Goal: Task Accomplishment & Management: Complete application form

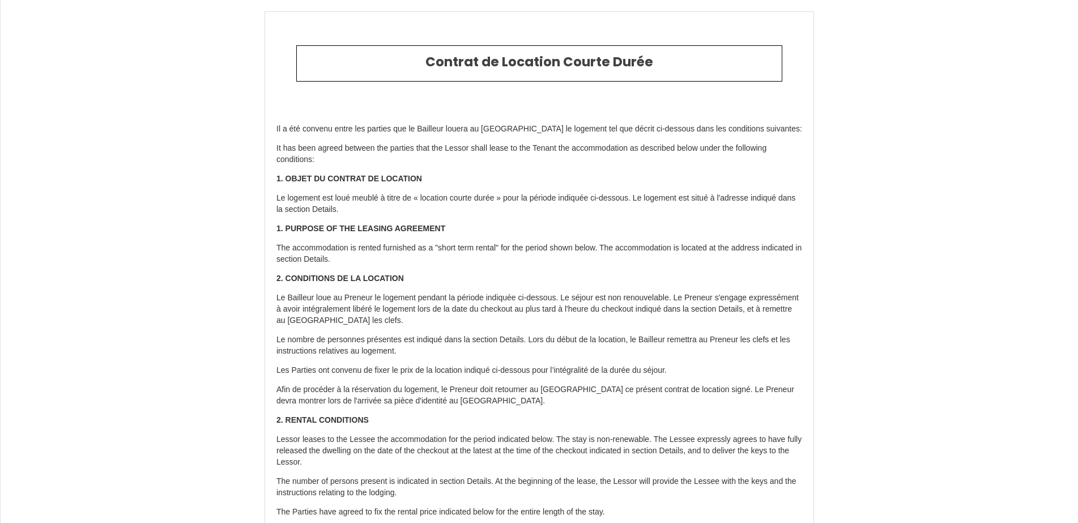
select select
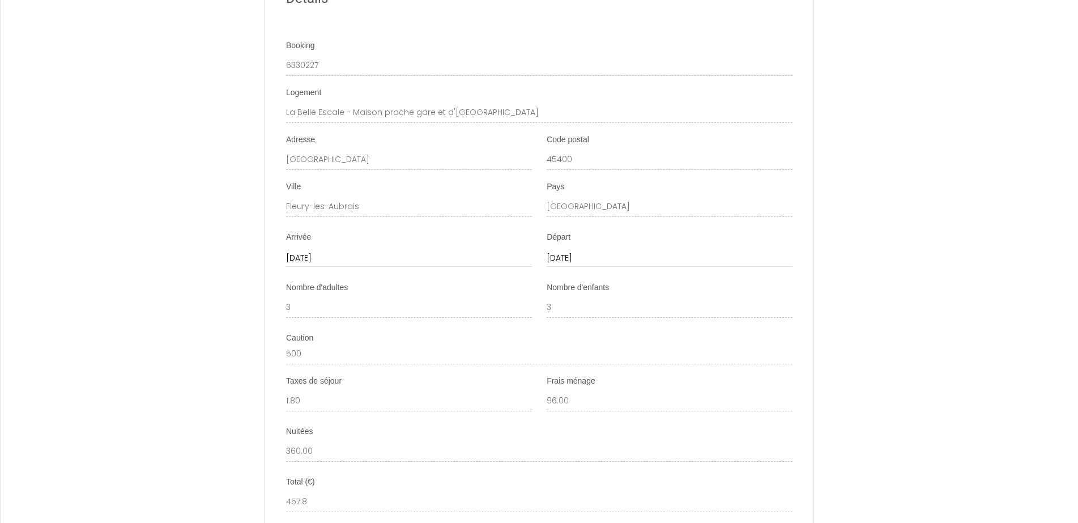
scroll to position [1302, 0]
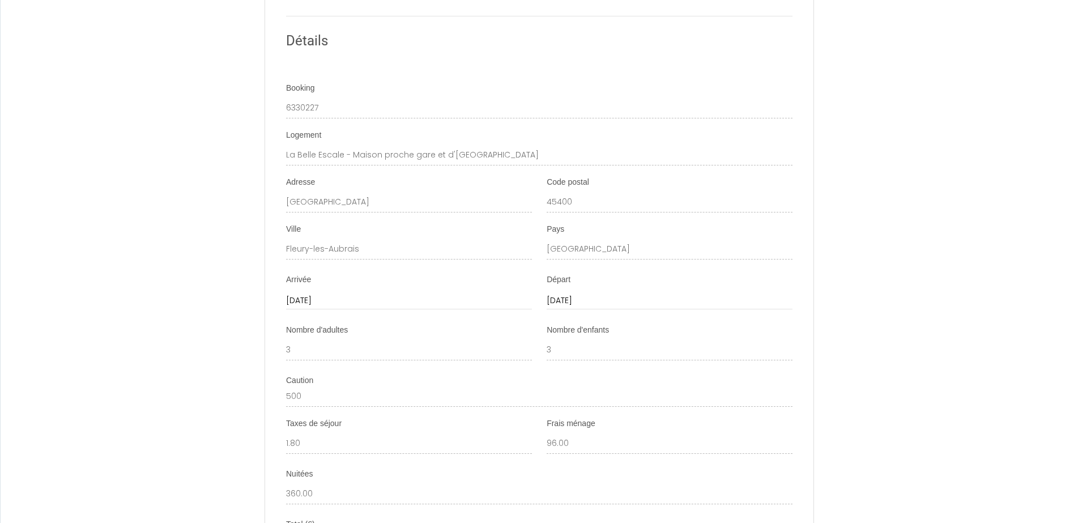
click at [827, 54] on div "Contrat de Location Courte Durée Il a été convenu entre les parties que le Bail…" at bounding box center [539, 18] width 1078 height 2715
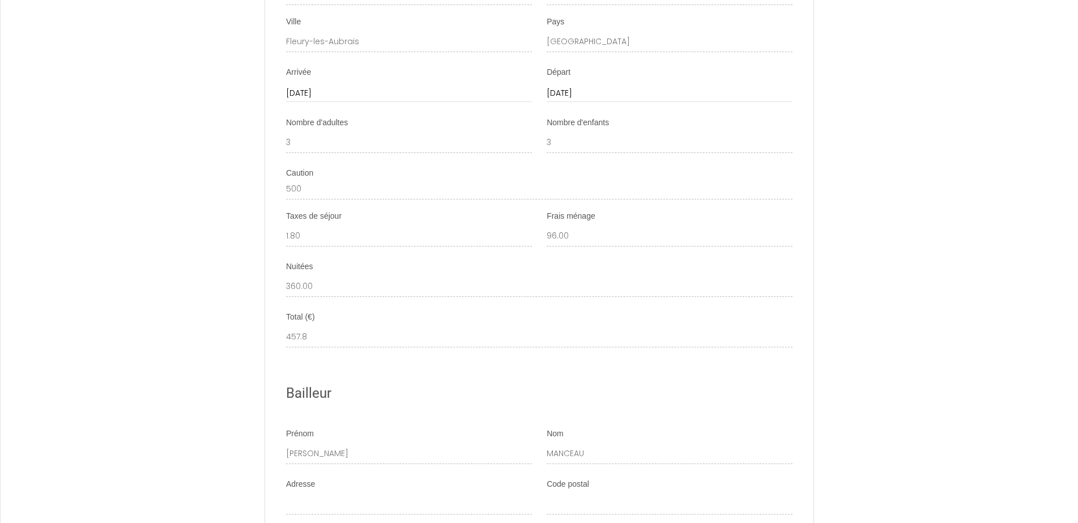
scroll to position [1529, 0]
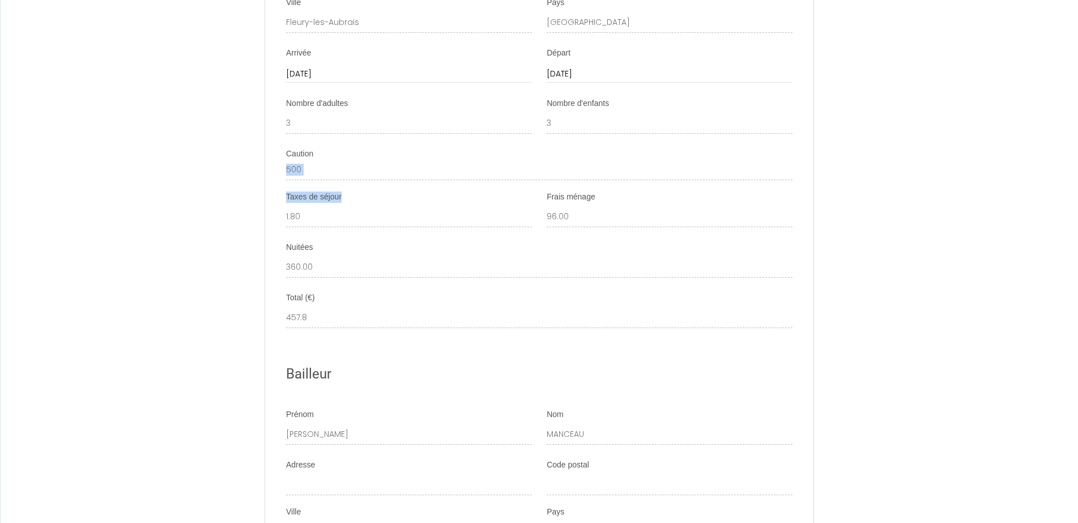
drag, startPoint x: 348, startPoint y: 207, endPoint x: 275, endPoint y: 202, distance: 73.2
click at [275, 202] on ul "Détails Booking 6330227 Logement [GEOGRAPHIC_DATA] - Maison proche gare et d'Or…" at bounding box center [539, 452] width 547 height 1327
copy ul "Taxes de séjour"
click at [600, 205] on div "Frais ménage 96.00" at bounding box center [669, 209] width 246 height 36
drag, startPoint x: 599, startPoint y: 205, endPoint x: 548, endPoint y: 208, distance: 51.1
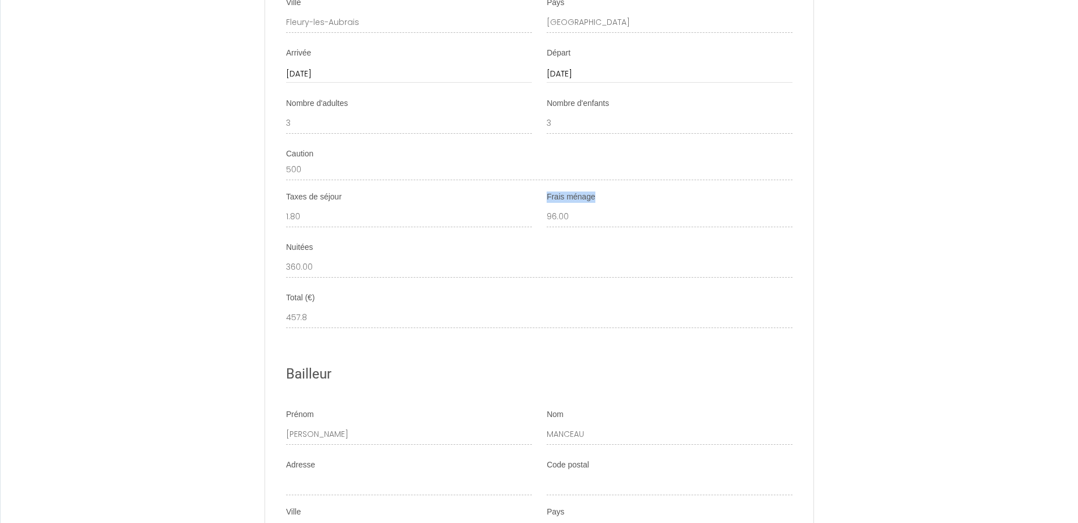
click at [548, 208] on div "Frais ménage 96.00" at bounding box center [669, 209] width 246 height 36
copy label "Frais ménage"
click at [341, 262] on div "Nuitées 360.00" at bounding box center [539, 260] width 506 height 36
click at [327, 262] on div "Nuitées 360.00" at bounding box center [539, 260] width 506 height 36
drag, startPoint x: 317, startPoint y: 255, endPoint x: 300, endPoint y: 251, distance: 18.1
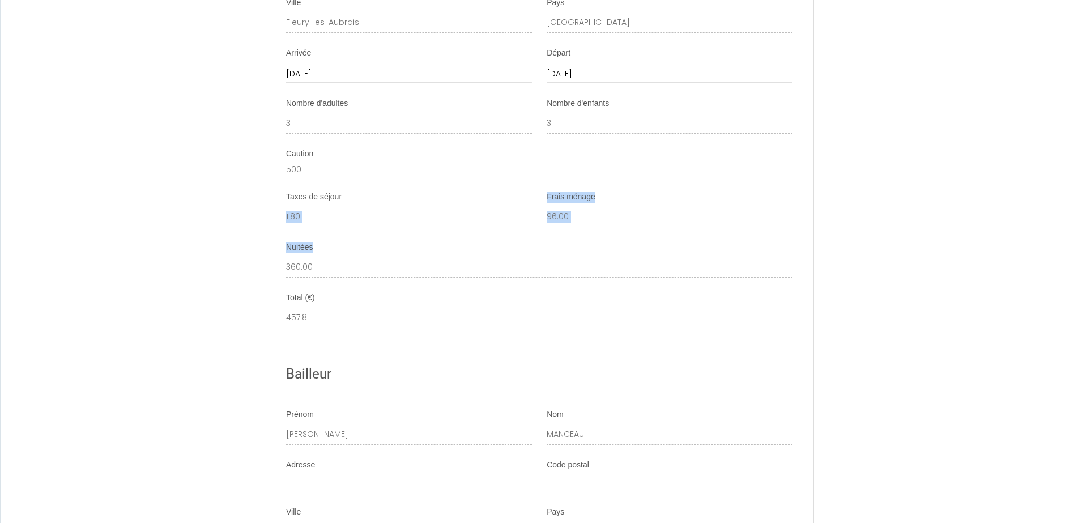
click at [300, 251] on ul "Détails Booking 6330227 Logement [GEOGRAPHIC_DATA] - Maison proche gare et d'Or…" at bounding box center [539, 452] width 547 height 1327
copy ul "Frais ménage Nuitées"
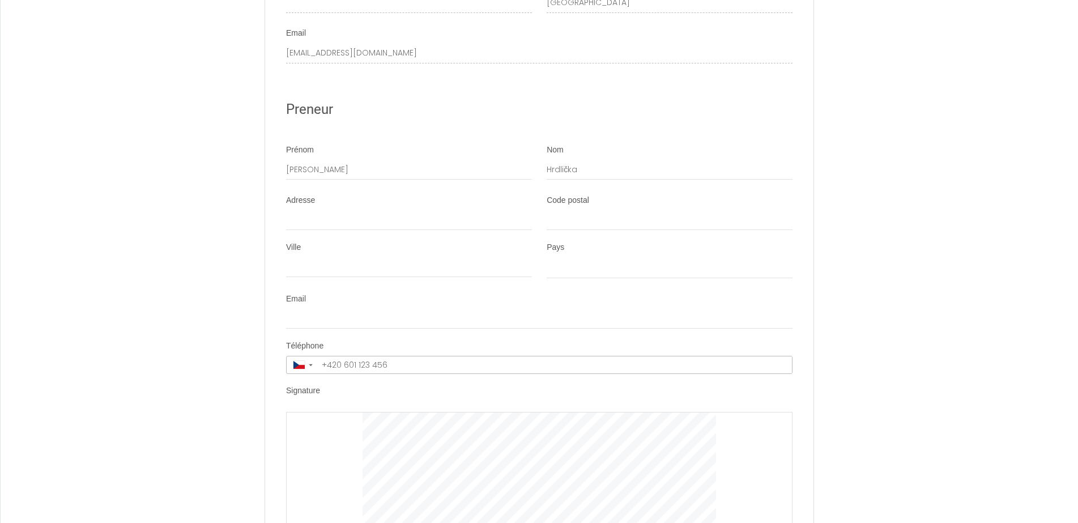
scroll to position [2038, 0]
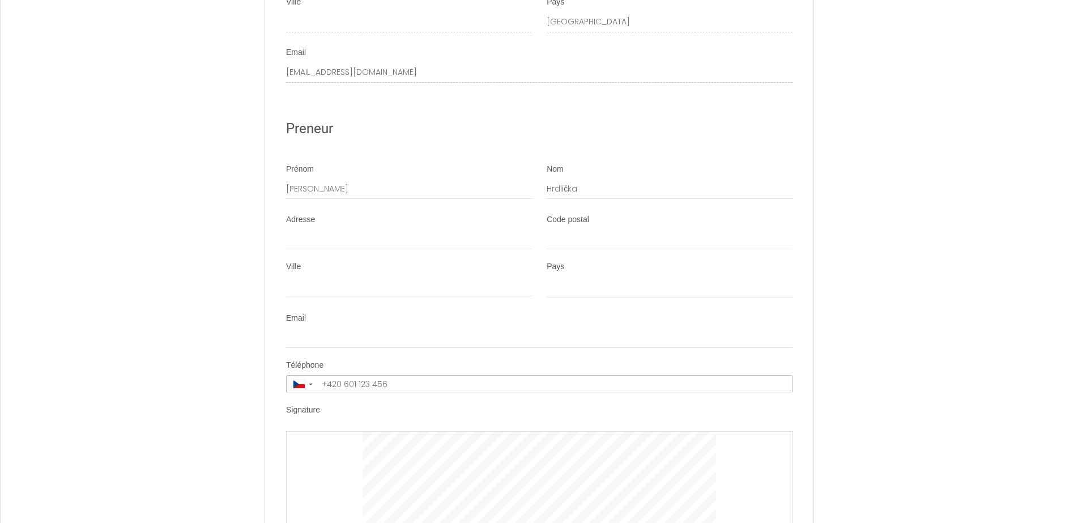
click at [334, 239] on div "Adresse" at bounding box center [409, 232] width 246 height 36
click at [330, 245] on input "Adresse" at bounding box center [409, 239] width 246 height 20
type input "V"
select select
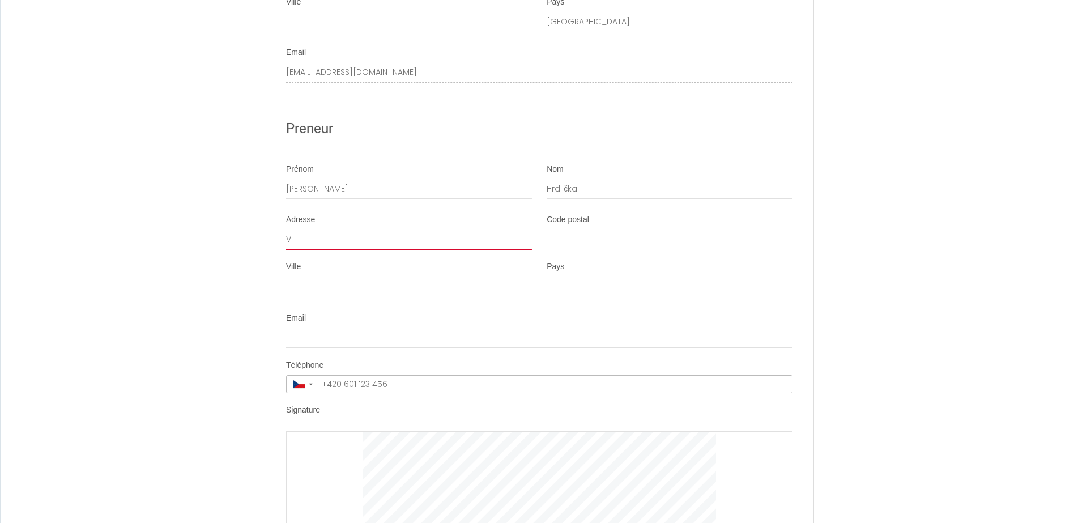
type input "Ve"
select select
type input "Vel"
select select
type input "Vele"
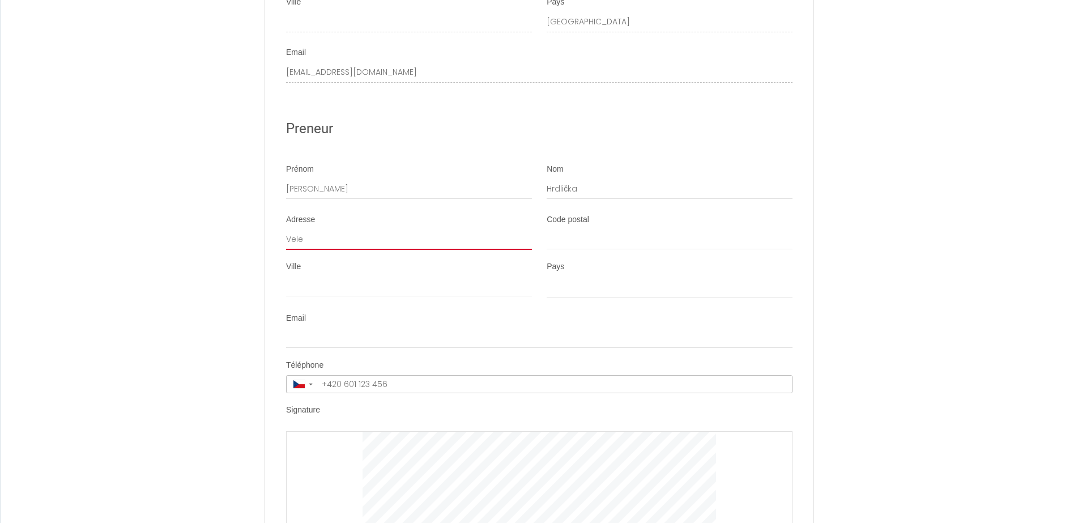
select select
type input "Velet"
select select
type input "Veletr"
select select
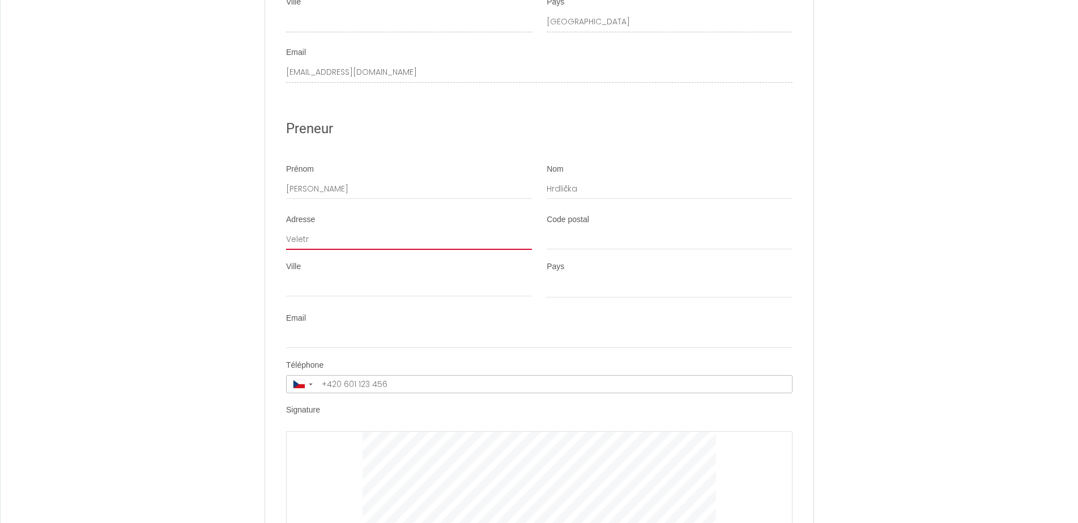
type input "Veletrž"
select select
type input "Veletržn"
select select
type input "Veletržní"
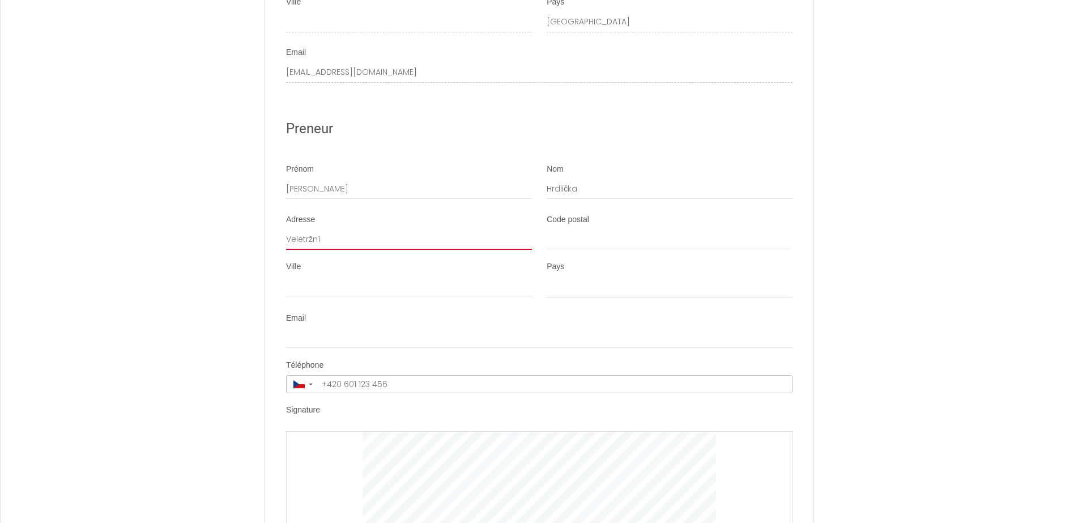
select select
type input "Veletržní"
select select
type input "Veletržní 3"
select select
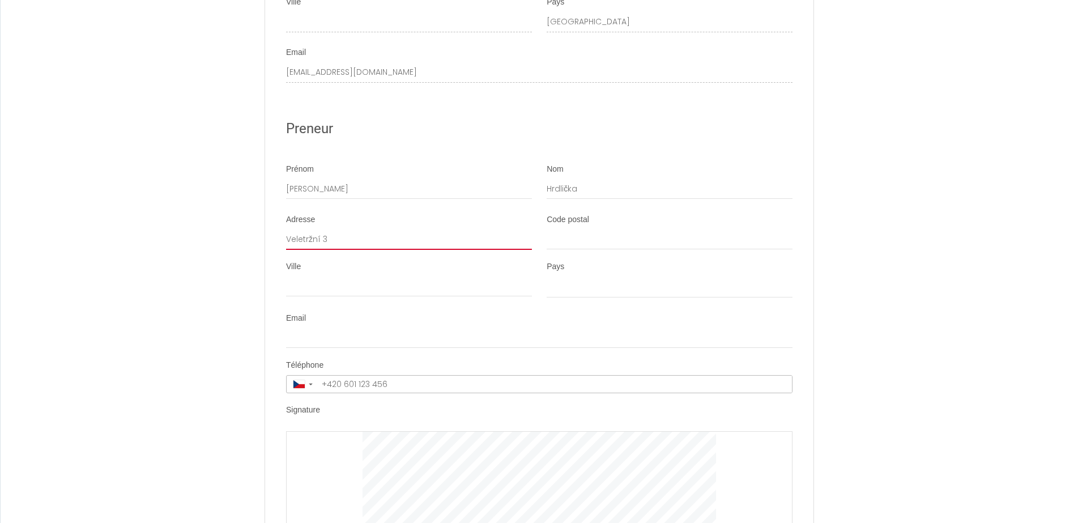
type input "Veletržní 37"
select select
type input "Veletržní 37"
click at [596, 249] on input "Code postal" at bounding box center [669, 239] width 246 height 20
type input "1"
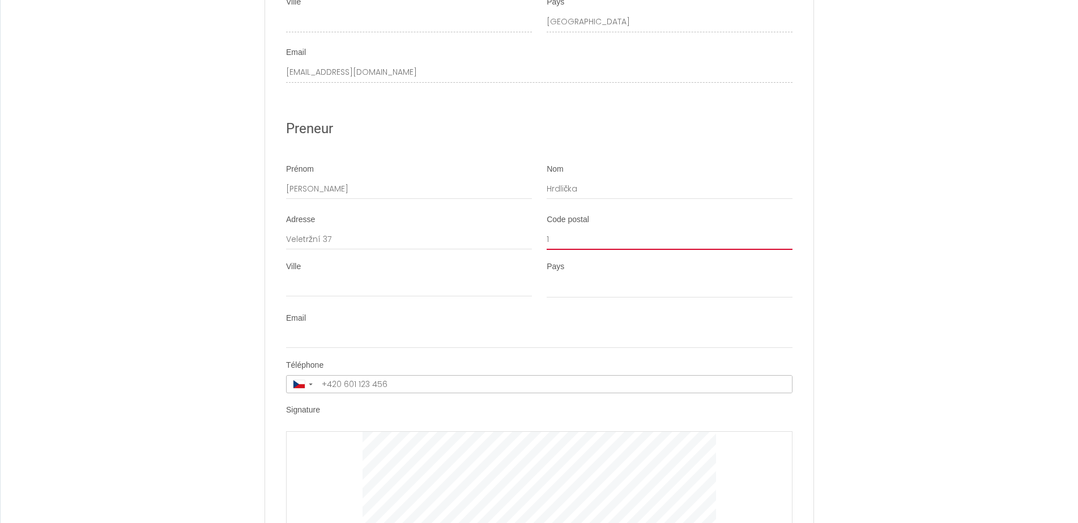
select select
type input "17"
select select
type input "170 00"
click at [298, 297] on input "Ville" at bounding box center [409, 286] width 246 height 20
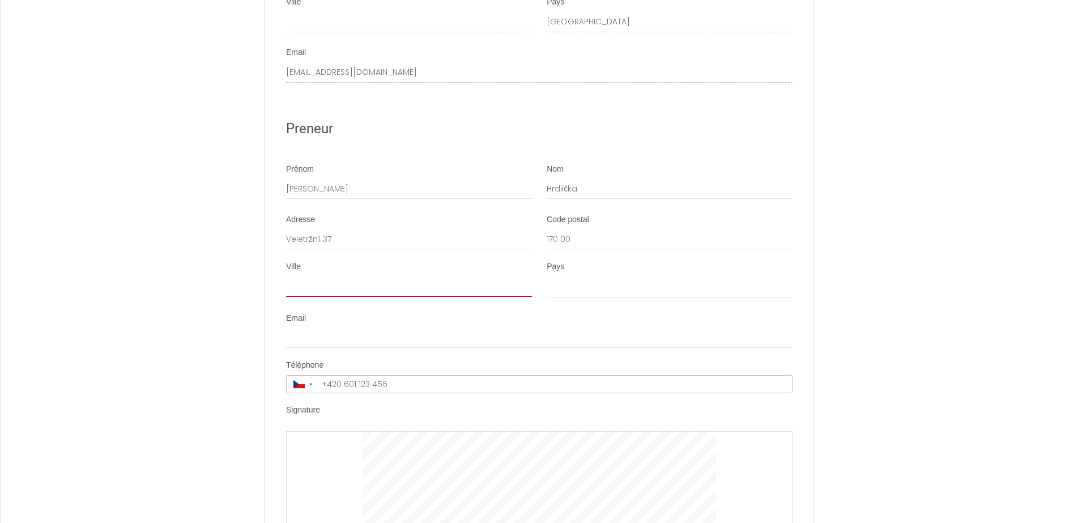
type input "P"
select select
type input "Praha 7"
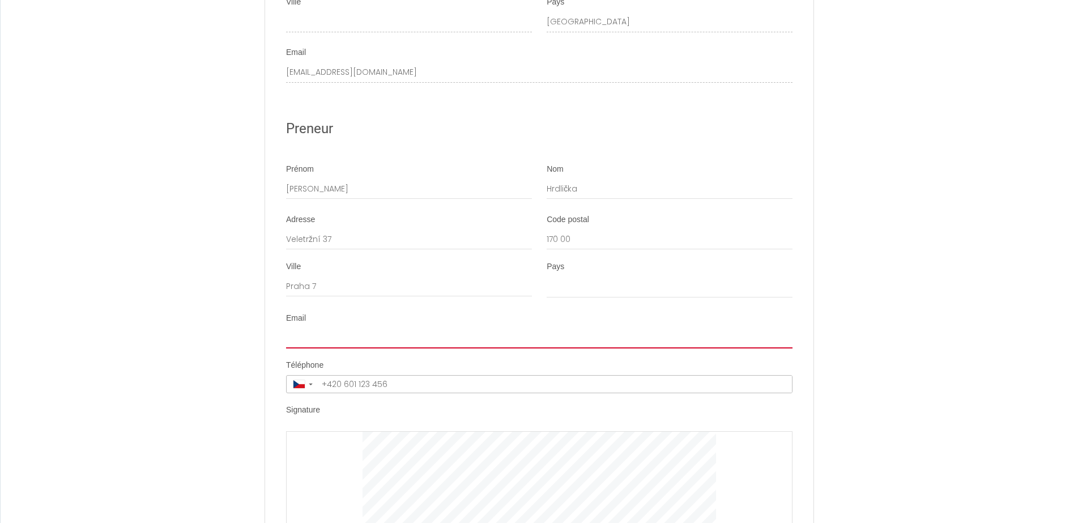
click at [339, 348] on input "Email" at bounding box center [539, 338] width 506 height 20
type input "h"
select select
type input "[EMAIL_ADDRESS][DOMAIN_NAME]"
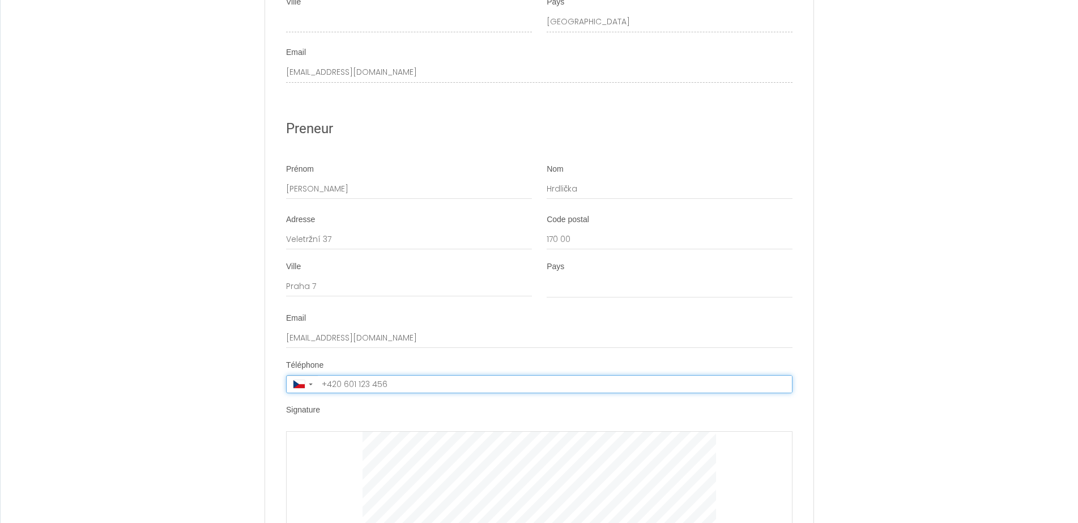
click at [414, 392] on input "tel" at bounding box center [555, 383] width 474 height 17
click at [390, 392] on input "tel" at bounding box center [555, 383] width 474 height 17
click at [386, 392] on input "tel" at bounding box center [555, 383] width 474 height 17
drag, startPoint x: 386, startPoint y: 395, endPoint x: 369, endPoint y: 395, distance: 17.6
click at [369, 392] on input "tel" at bounding box center [555, 383] width 474 height 17
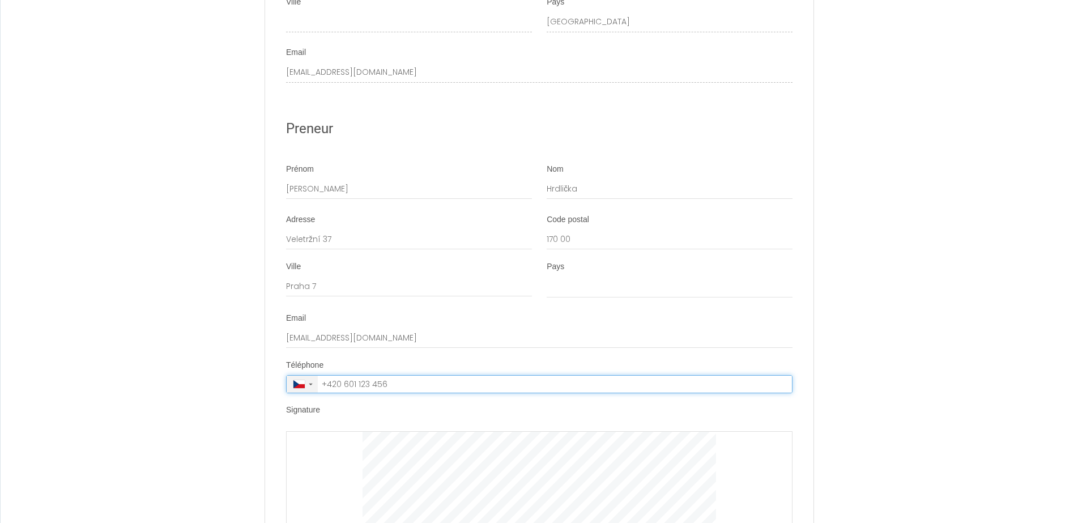
click at [309, 386] on span "▼" at bounding box center [310, 384] width 6 height 5
click at [401, 392] on input "tel" at bounding box center [555, 383] width 474 height 17
drag, startPoint x: 396, startPoint y: 392, endPoint x: 345, endPoint y: 397, distance: 51.8
click at [345, 392] on input "tel" at bounding box center [555, 383] width 474 height 17
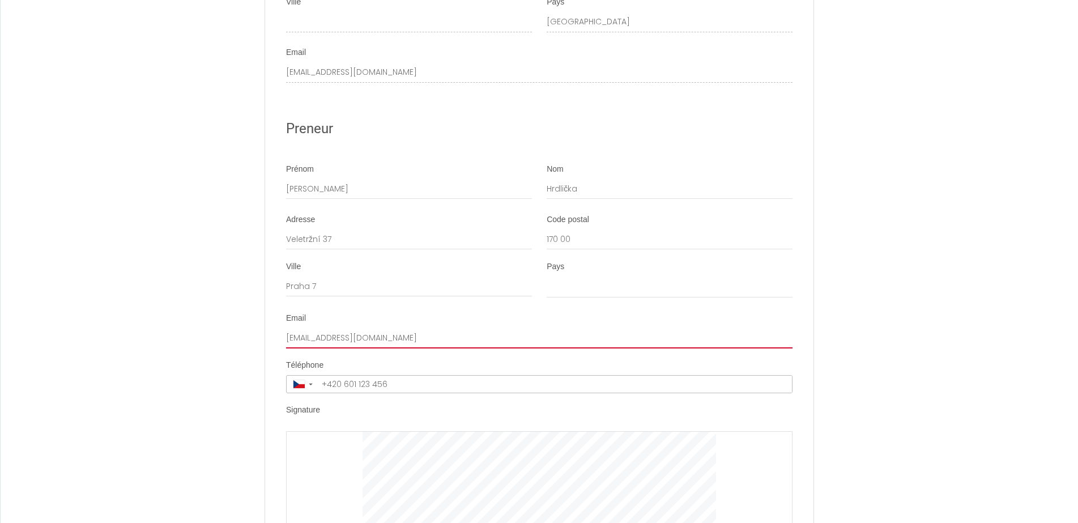
click at [781, 344] on input "[EMAIL_ADDRESS][DOMAIN_NAME]" at bounding box center [539, 338] width 506 height 20
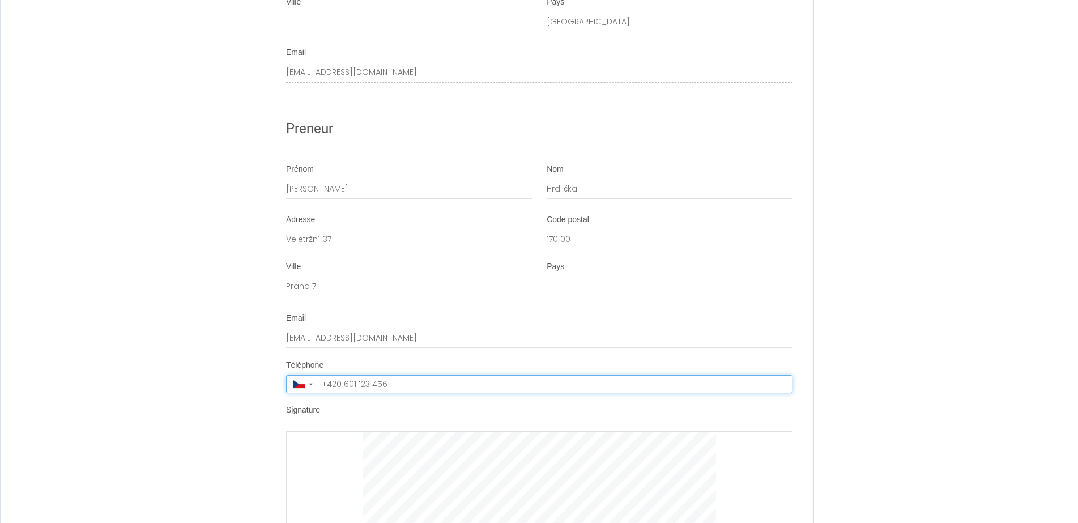
click at [404, 392] on input "tel" at bounding box center [555, 383] width 474 height 17
click at [384, 392] on input "tel" at bounding box center [555, 383] width 474 height 17
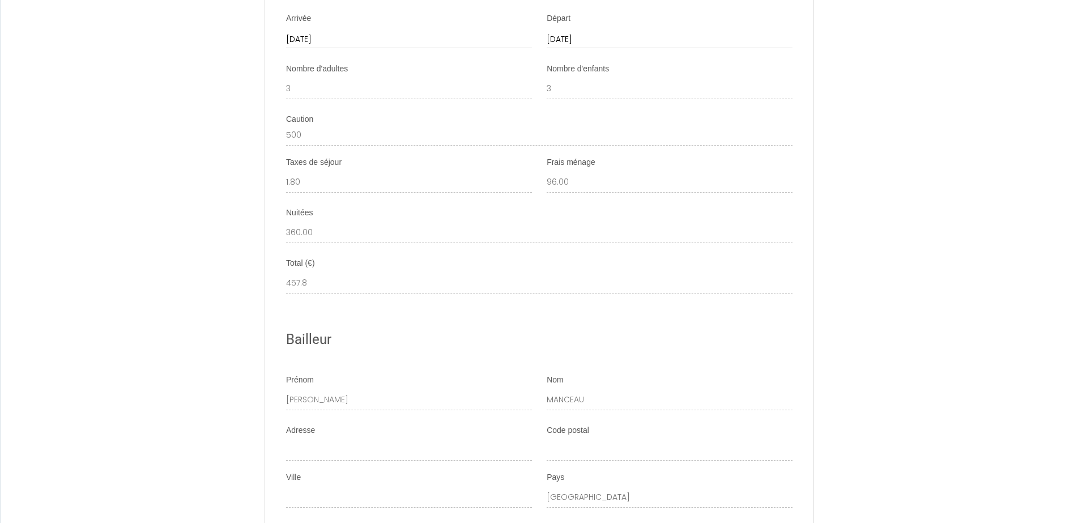
scroll to position [1544, 0]
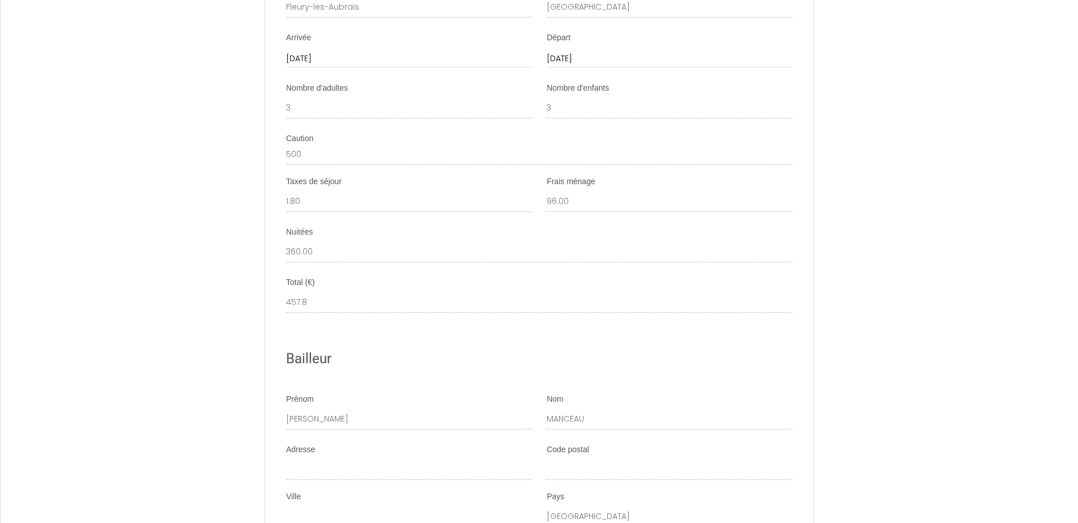
drag, startPoint x: 338, startPoint y: 293, endPoint x: 283, endPoint y: 146, distance: 156.6
click at [283, 146] on ul "Détails Booking 6330227 Logement [GEOGRAPHIC_DATA] - Maison proche gare et d'Or…" at bounding box center [539, 437] width 547 height 1327
copy ul "Caution Taxes de séjour Frais ménage Nuitées Total (€)"
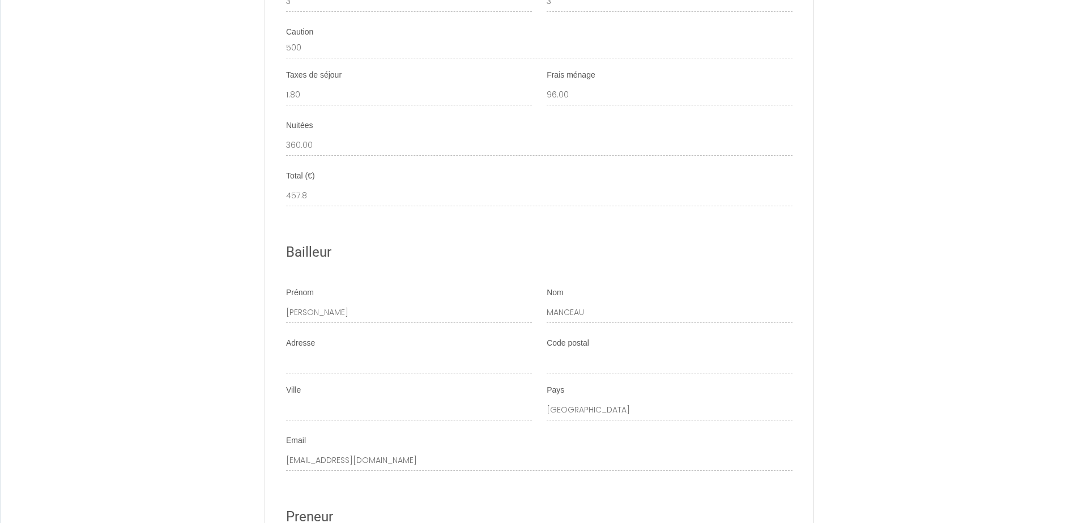
scroll to position [1699, 0]
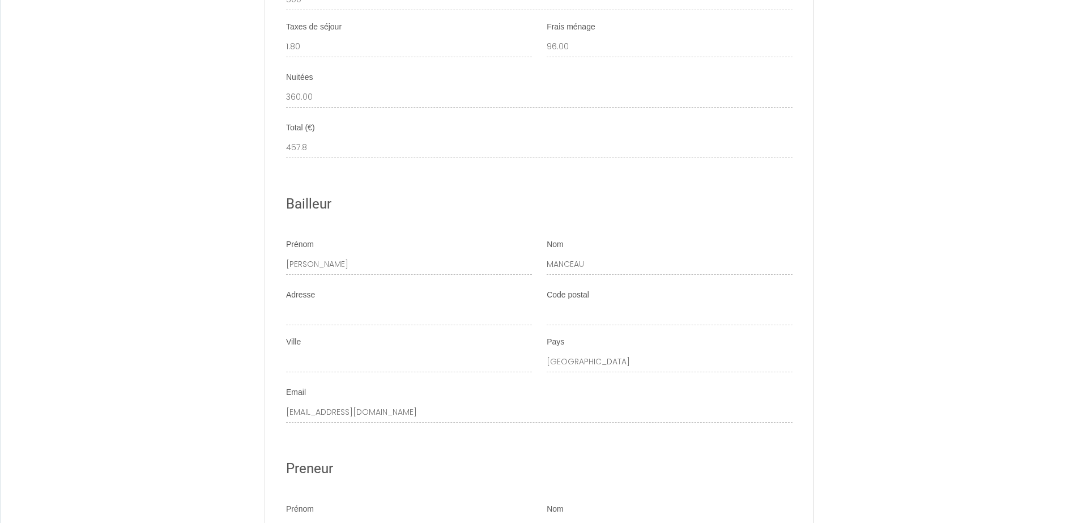
click at [631, 99] on input "360.00" at bounding box center [539, 97] width 506 height 20
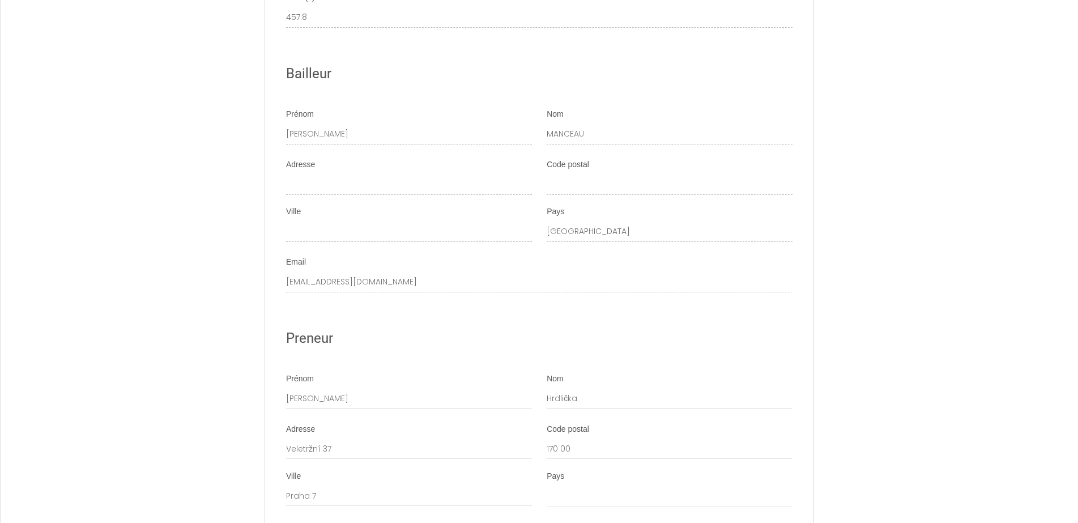
scroll to position [1827, 0]
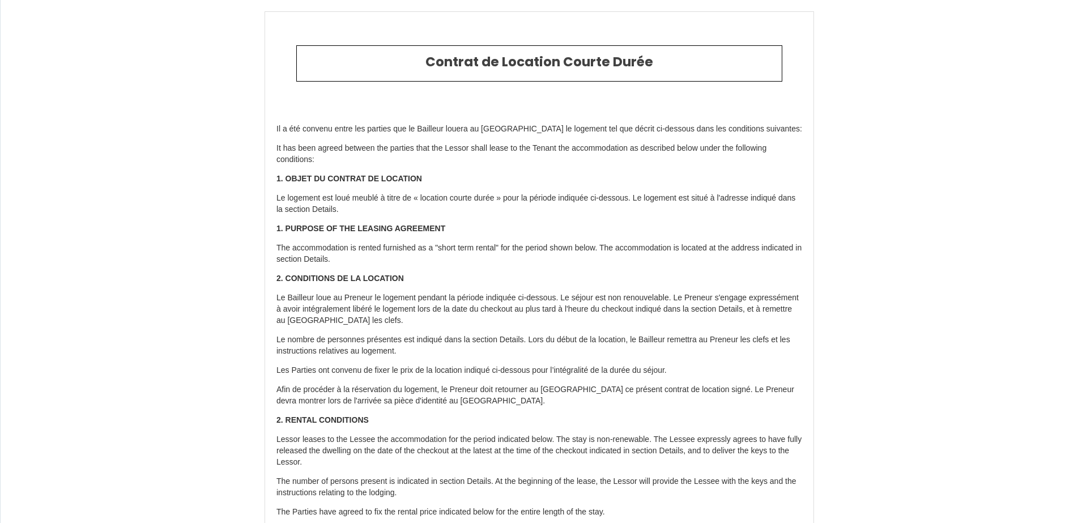
select select
